Goal: Obtain resource: Obtain resource

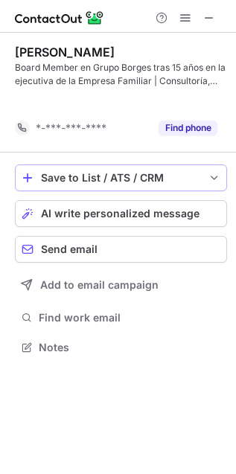
scroll to position [314, 236]
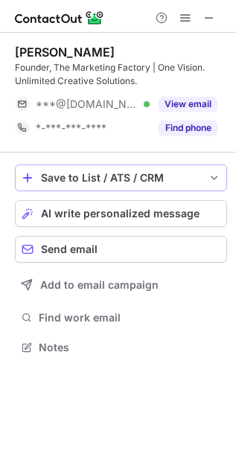
scroll to position [337, 236]
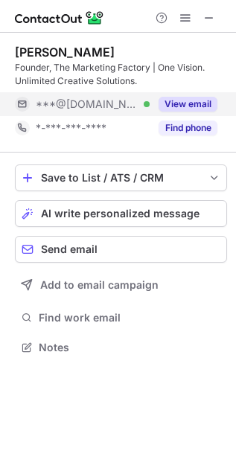
click at [165, 104] on button "View email" at bounding box center [188, 104] width 59 height 15
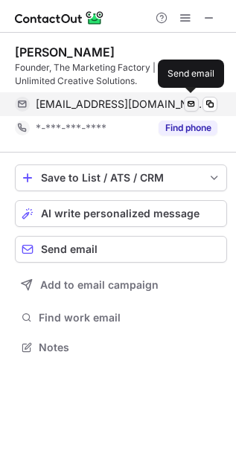
click at [191, 108] on span at bounding box center [191, 104] width 12 height 12
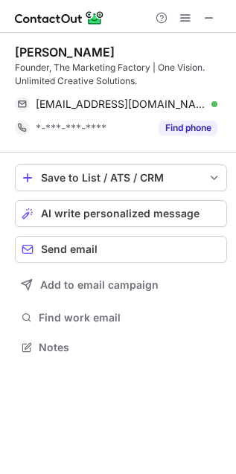
scroll to position [7, 7]
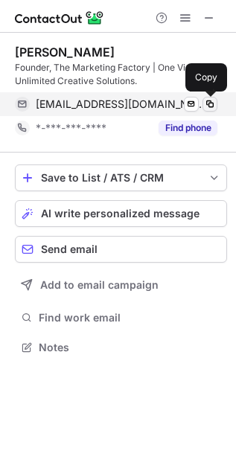
click at [215, 103] on span at bounding box center [210, 104] width 12 height 12
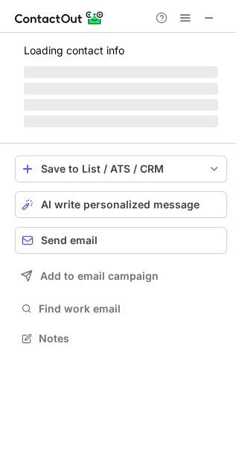
scroll to position [7, 7]
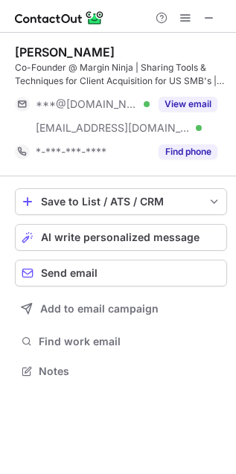
scroll to position [361, 236]
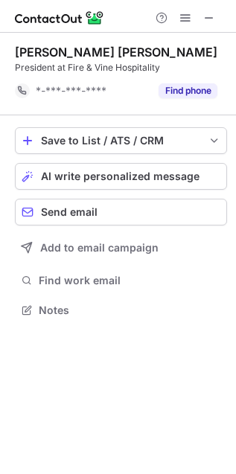
scroll to position [299, 236]
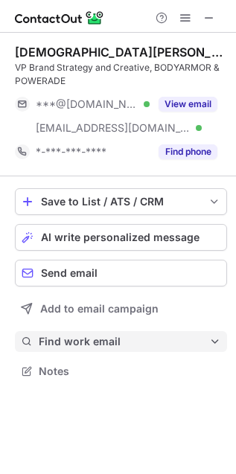
scroll to position [361, 236]
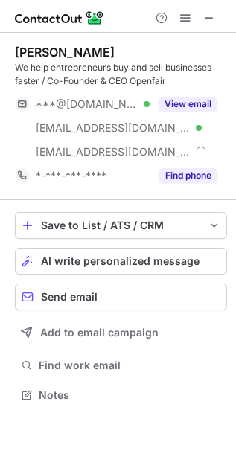
scroll to position [385, 236]
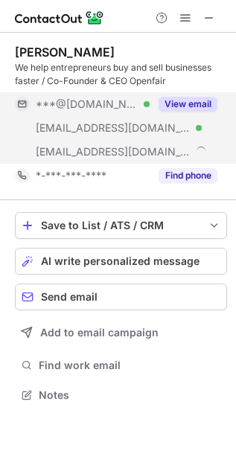
click at [177, 107] on button "View email" at bounding box center [188, 104] width 59 height 15
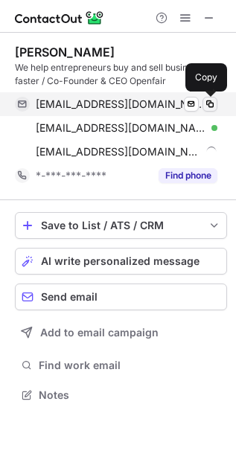
click at [206, 101] on span at bounding box center [210, 104] width 12 height 12
